Goal: Task Accomplishment & Management: Use online tool/utility

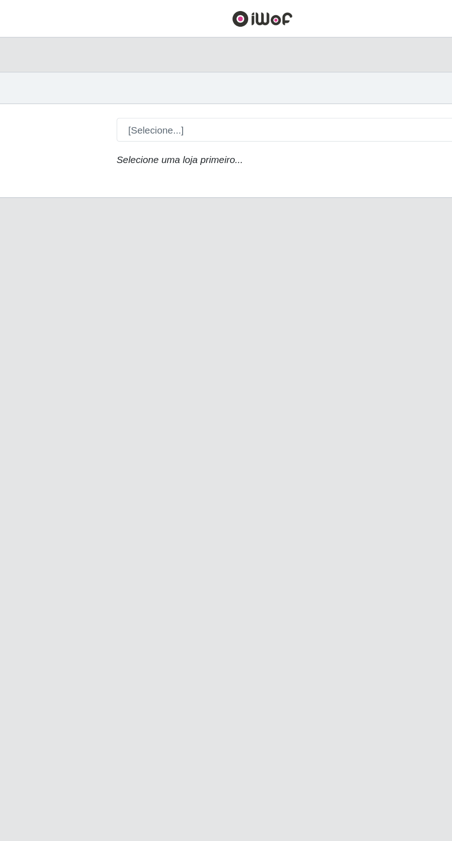
click at [150, 104] on icon "Selecione uma loja primeiro..." at bounding box center [170, 107] width 85 height 7
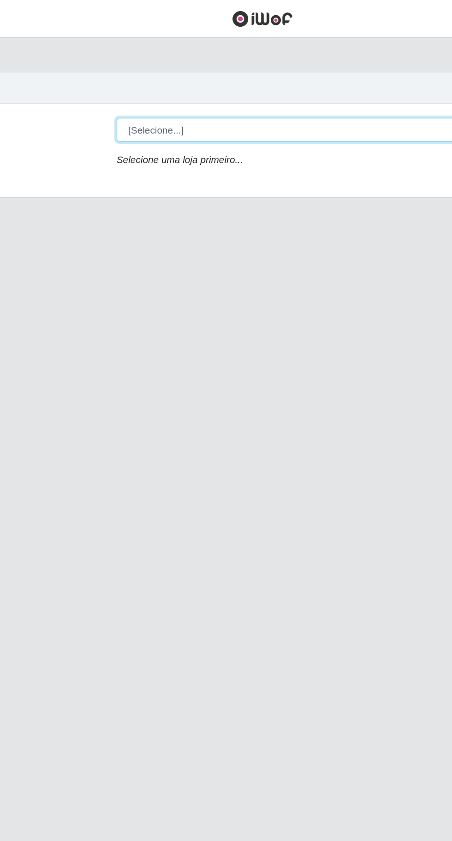
click at [147, 84] on select "[Selecione...] Extraplus - [GEOGRAPHIC_DATA] 03 - [GEOGRAPHIC_DATA]" at bounding box center [278, 87] width 300 height 16
select select "468"
click at [128, 79] on select "[Selecione...] Extraplus - [GEOGRAPHIC_DATA] 03 - [GEOGRAPHIC_DATA]" at bounding box center [278, 87] width 300 height 16
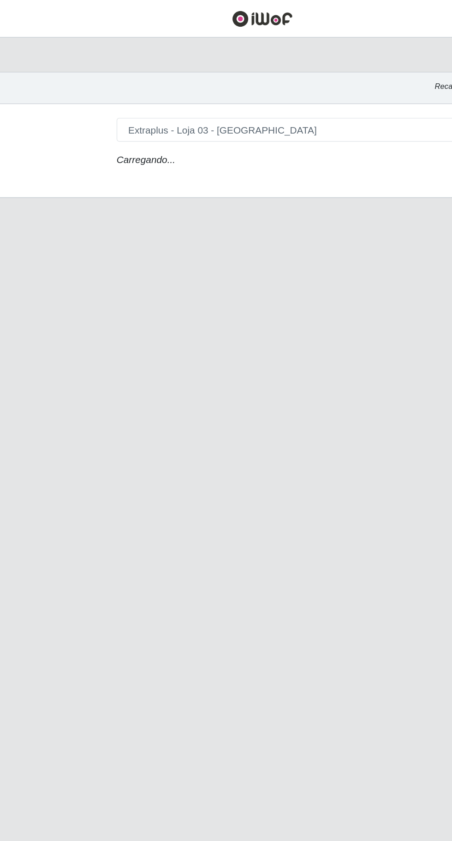
click at [155, 104] on icon "Carregando..." at bounding box center [148, 107] width 40 height 7
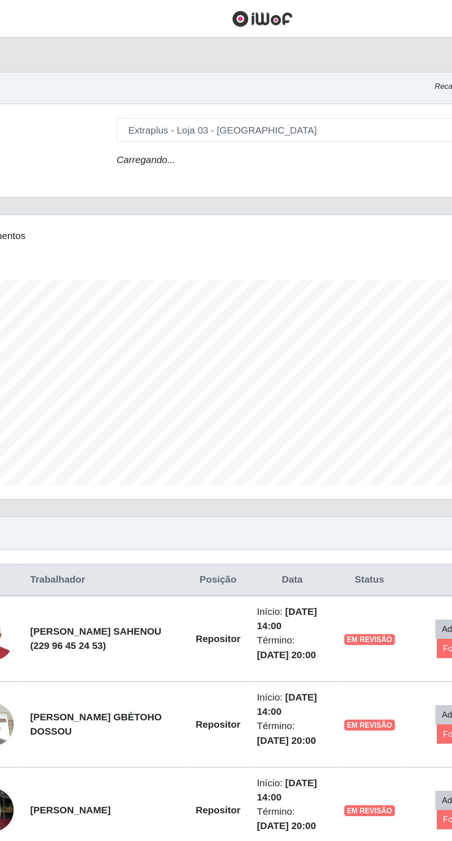
scroll to position [191, 423]
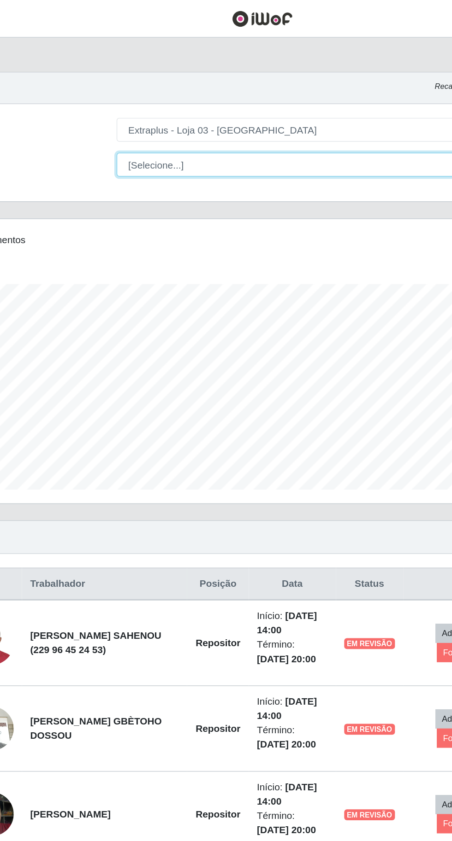
click at [153, 113] on select "[Selecione...] Repositor Repositor + Repositor ++" at bounding box center [278, 111] width 300 height 16
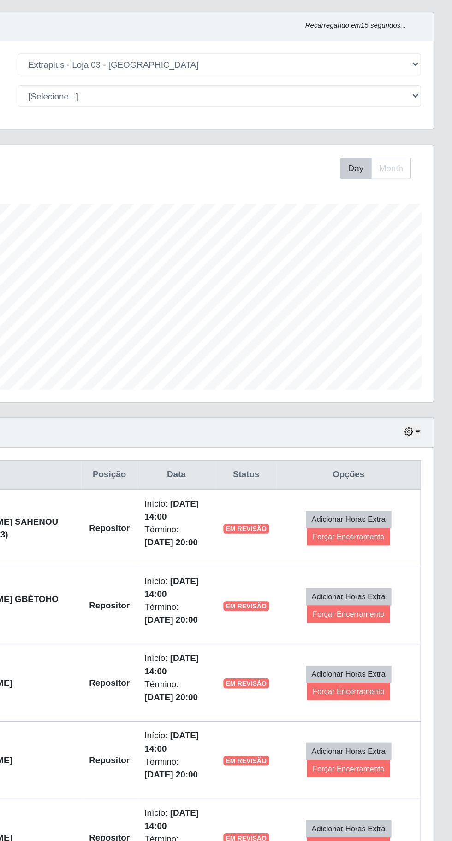
click at [295, 432] on span "EM REVISÃO" at bounding box center [298, 432] width 34 height 7
click at [381, 441] on button "Forçar Encerramento" at bounding box center [374, 439] width 62 height 13
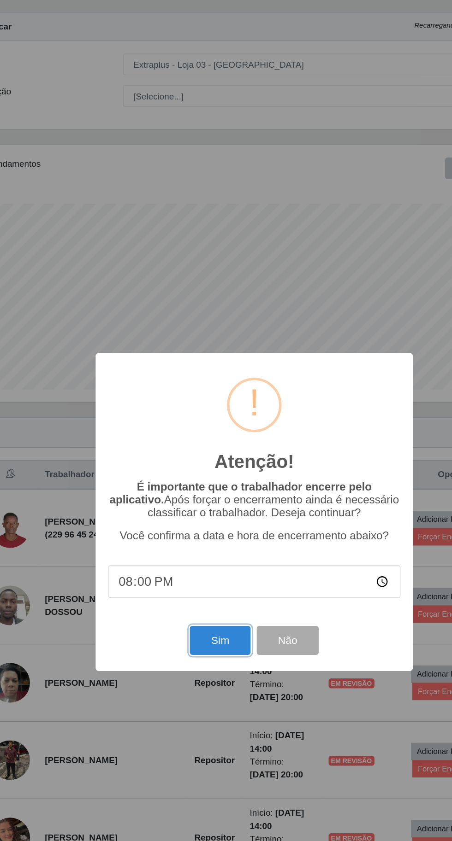
click at [199, 516] on button "Sim" at bounding box center [200, 517] width 45 height 22
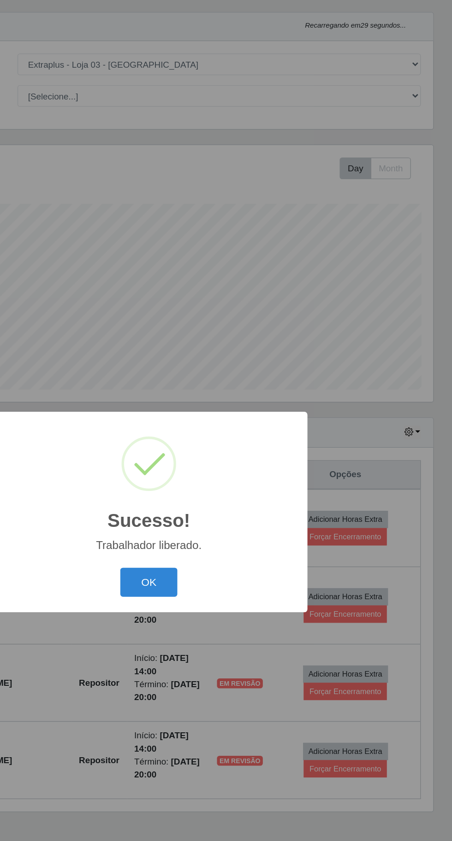
click at [229, 465] on button "OK" at bounding box center [226, 473] width 43 height 22
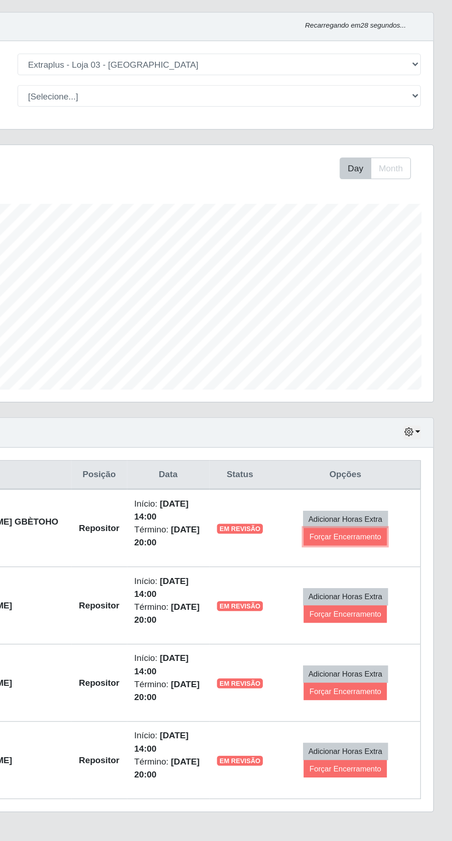
click at [387, 437] on button "Forçar Encerramento" at bounding box center [372, 439] width 62 height 13
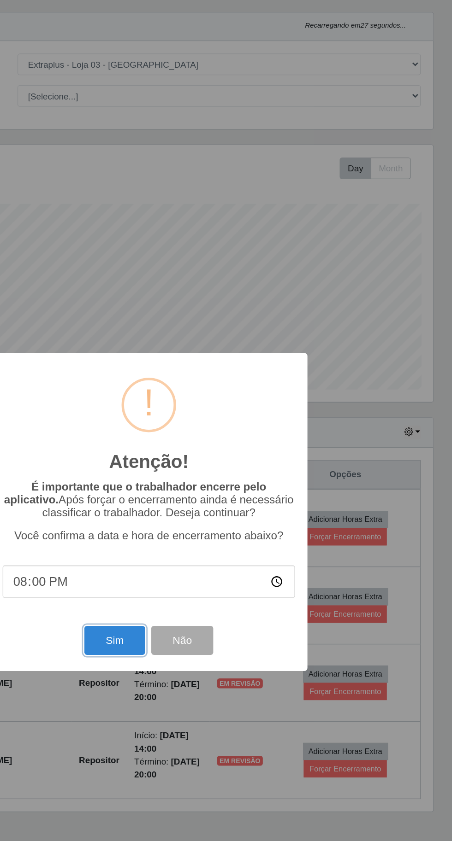
click at [182, 517] on button "Sim" at bounding box center [200, 517] width 45 height 22
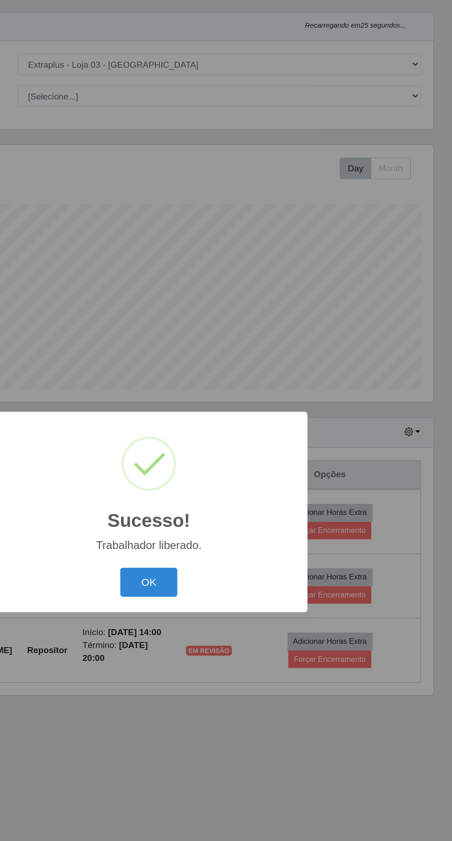
click at [218, 475] on button "OK" at bounding box center [226, 473] width 43 height 22
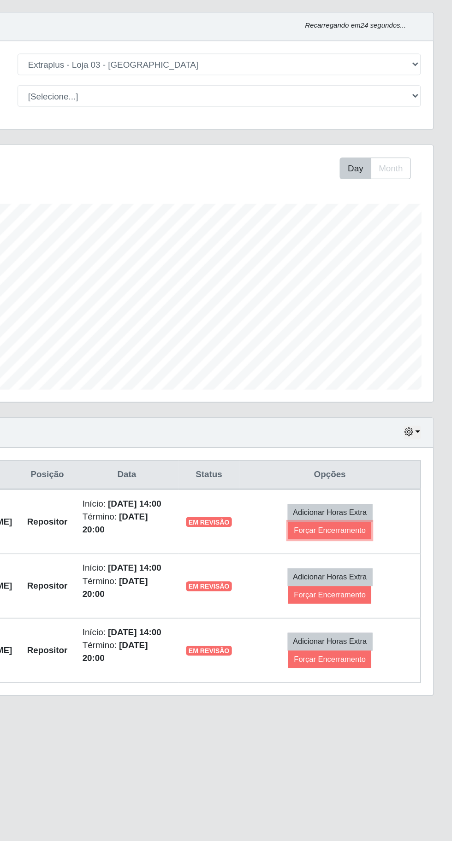
click at [378, 437] on button "Forçar Encerramento" at bounding box center [360, 434] width 62 height 13
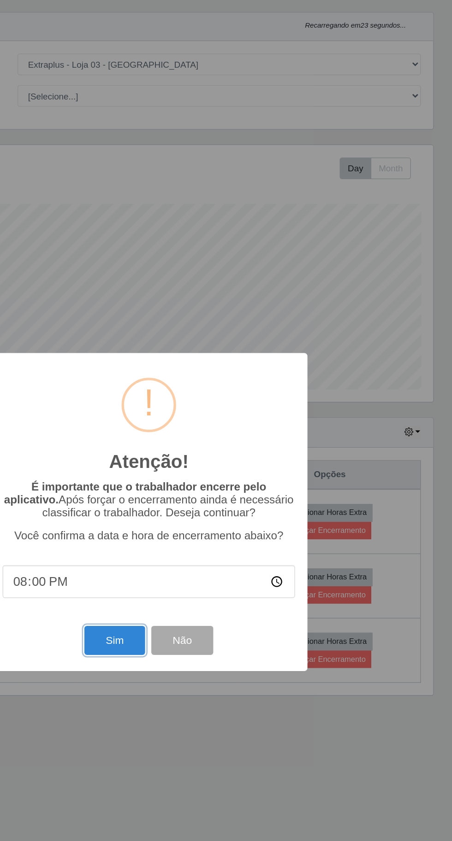
click at [183, 514] on button "Sim" at bounding box center [200, 517] width 45 height 22
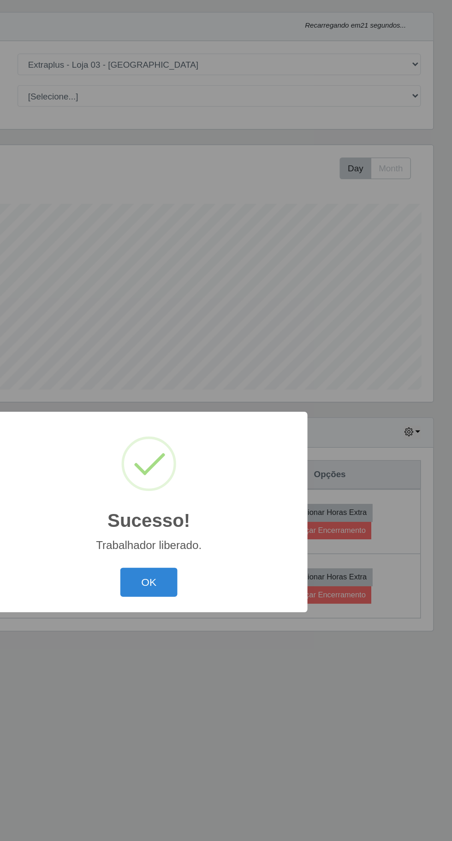
click at [223, 477] on button "OK" at bounding box center [226, 473] width 43 height 22
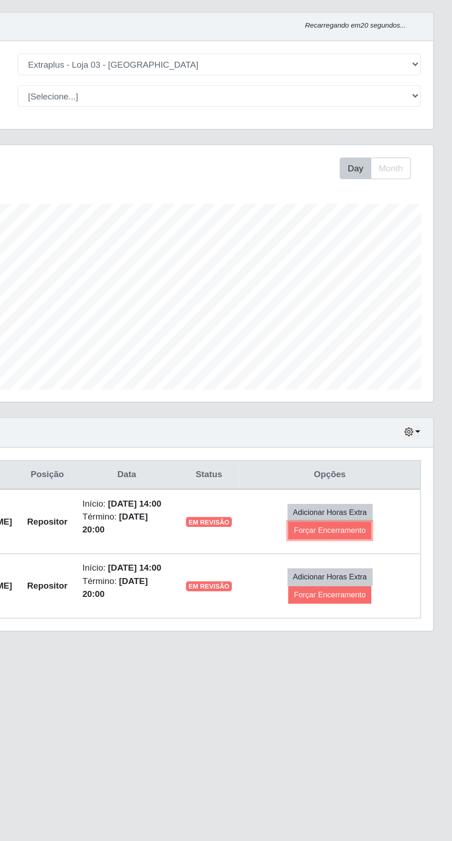
click at [383, 440] on button "Forçar Encerramento" at bounding box center [360, 434] width 62 height 13
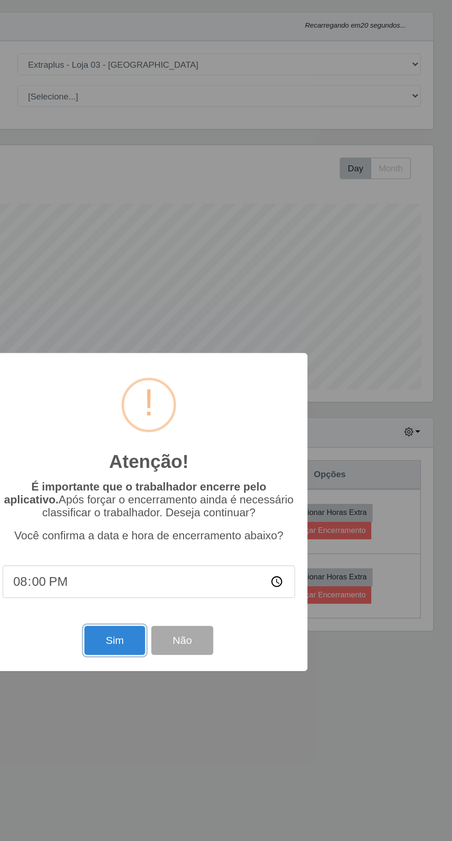
click at [197, 514] on button "Sim" at bounding box center [200, 517] width 45 height 22
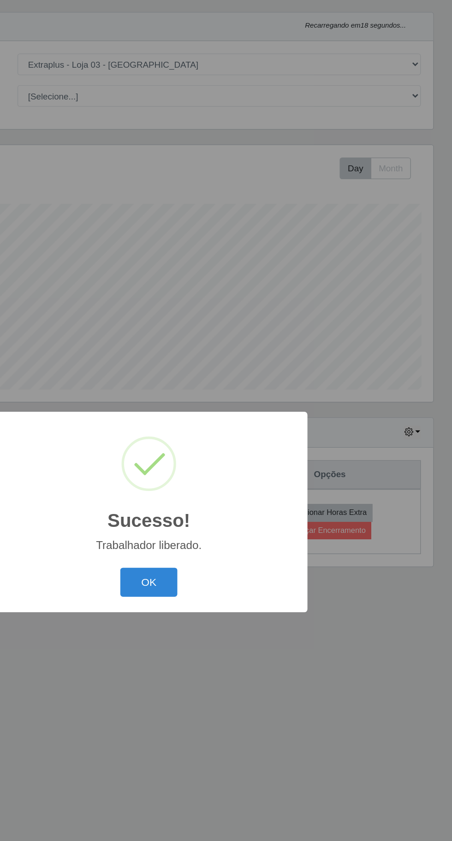
click at [229, 474] on button "OK" at bounding box center [226, 473] width 43 height 22
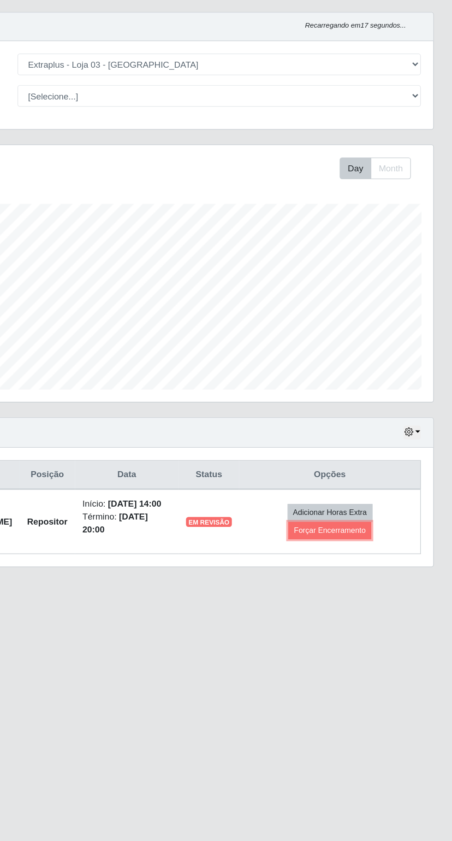
click at [389, 441] on button "Forçar Encerramento" at bounding box center [360, 434] width 62 height 13
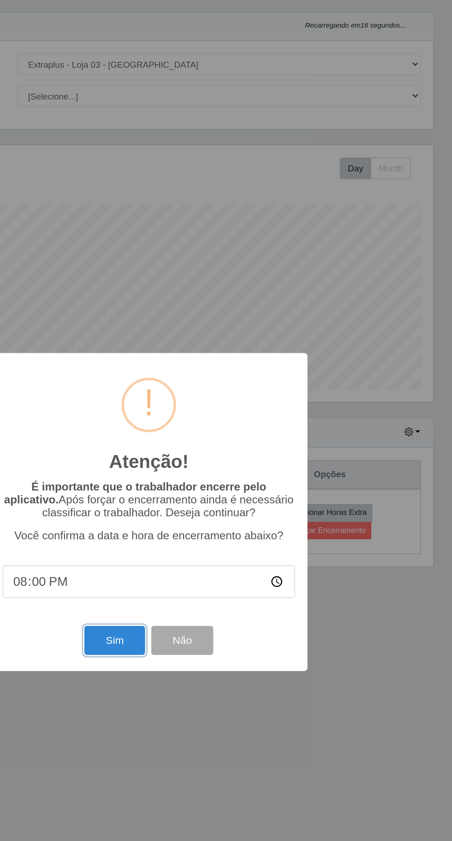
click at [178, 512] on button "Sim" at bounding box center [200, 517] width 45 height 22
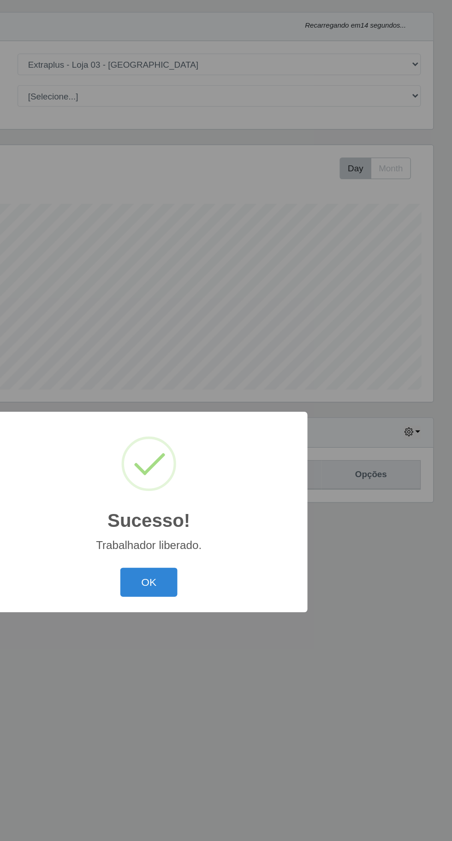
click at [233, 480] on button "OK" at bounding box center [226, 473] width 43 height 22
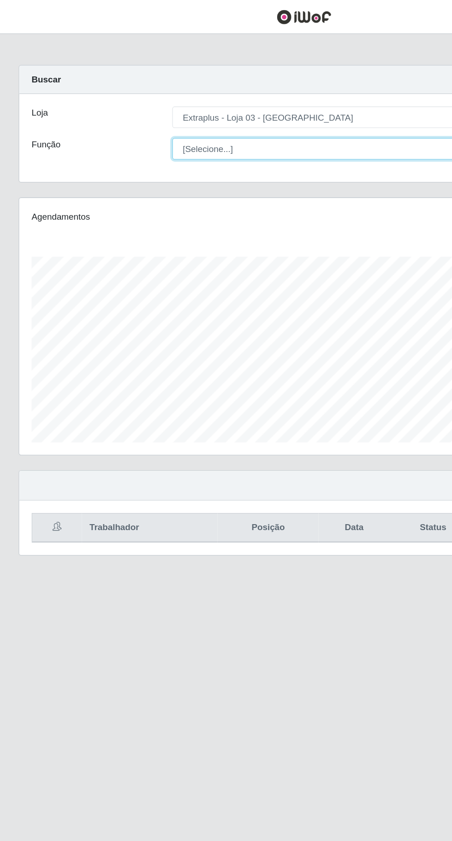
click at [150, 111] on select "[Selecione...] Repositor Repositor + Repositor ++" at bounding box center [278, 111] width 300 height 16
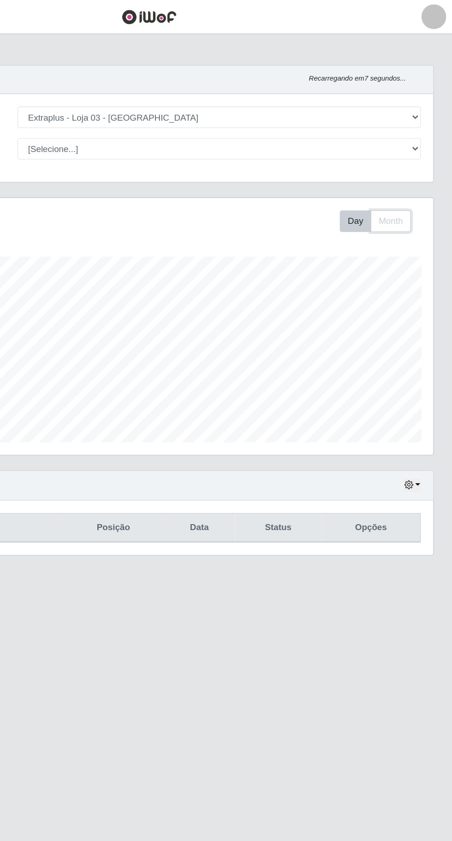
click at [418, 164] on button "Month" at bounding box center [406, 165] width 30 height 16
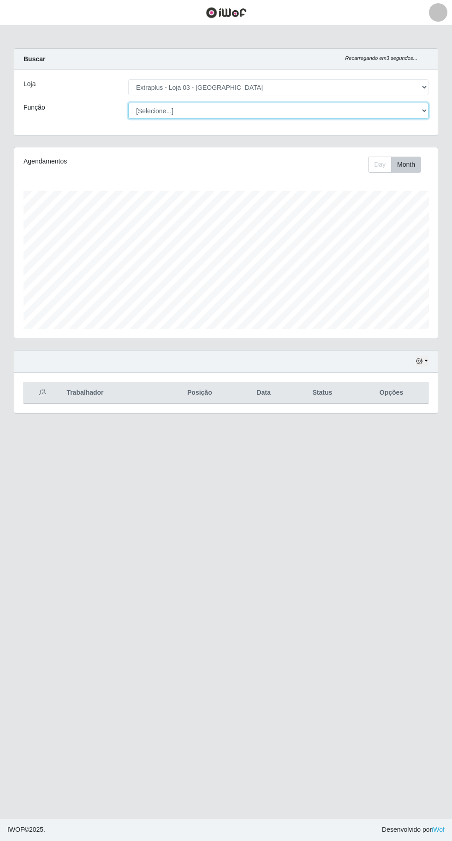
click at [164, 110] on select "[Selecione...] Repositor Repositor + Repositor ++" at bounding box center [278, 111] width 300 height 16
select select "24"
click at [128, 103] on select "[Selecione...] Repositor Repositor + Repositor ++" at bounding box center [278, 111] width 300 height 16
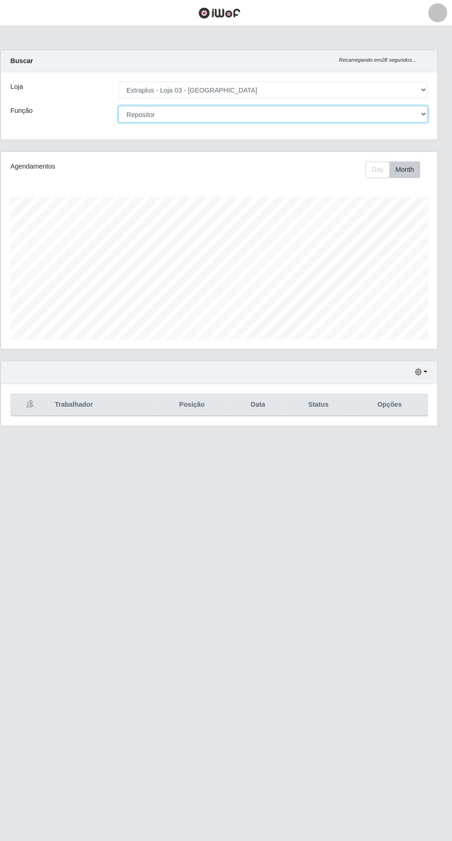
scroll to position [0, 0]
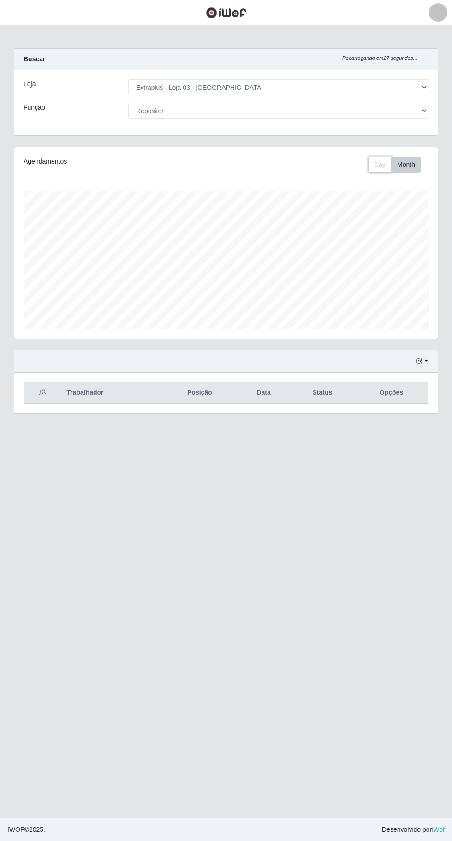
click at [380, 164] on button "Day" at bounding box center [380, 165] width 24 height 16
